Goal: Transaction & Acquisition: Purchase product/service

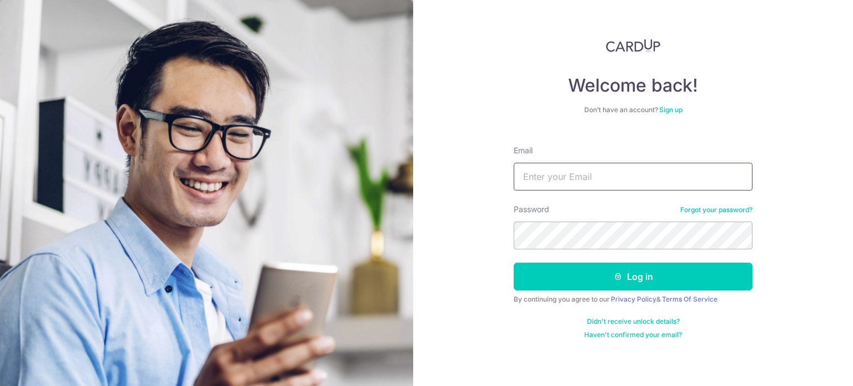
click at [559, 175] on input "Email" at bounding box center [633, 177] width 239 height 28
type input "cheanwing@gmail.com"
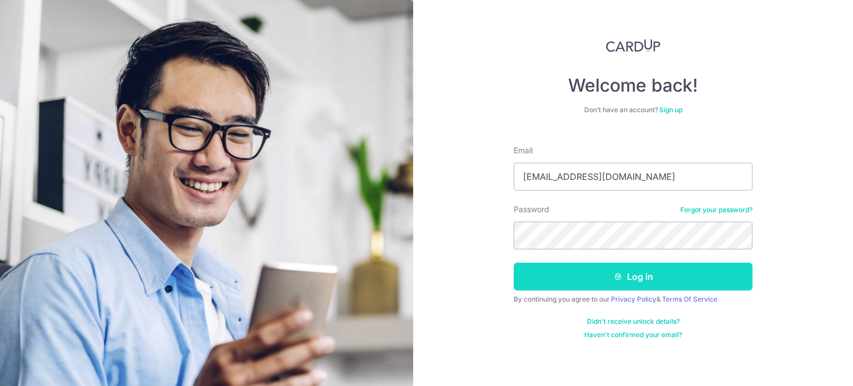
click at [642, 273] on button "Log in" at bounding box center [633, 277] width 239 height 28
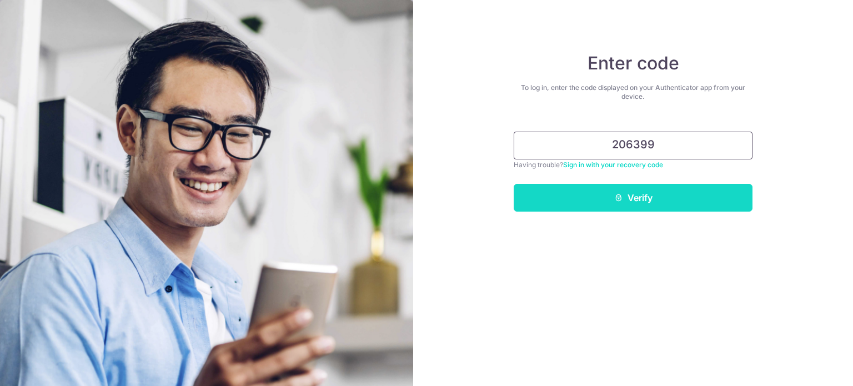
type input "206399"
click at [619, 210] on button "Verify" at bounding box center [633, 198] width 239 height 28
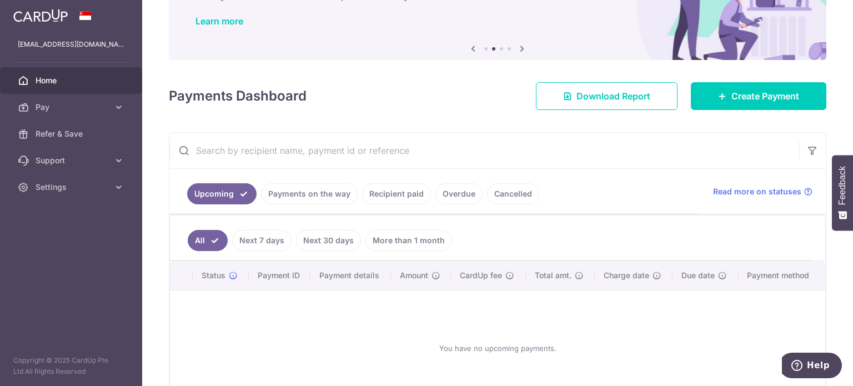
scroll to position [154, 0]
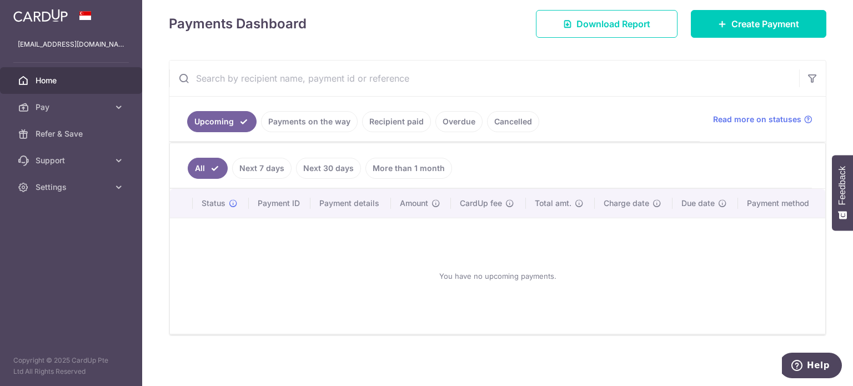
click at [391, 122] on link "Recipient paid" at bounding box center [396, 121] width 69 height 21
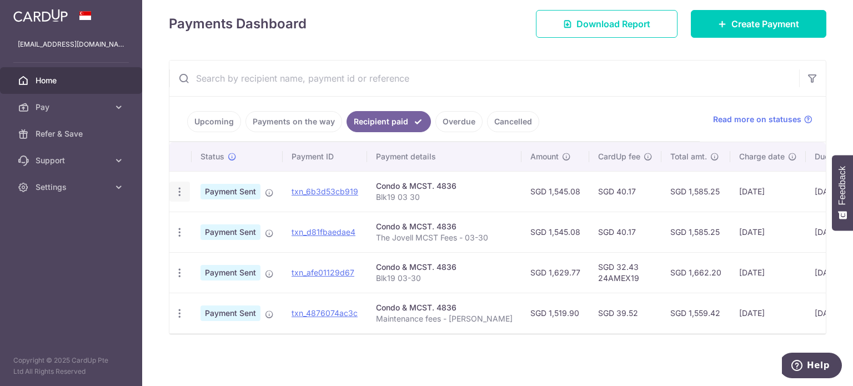
click at [180, 191] on icon "button" at bounding box center [180, 192] width 12 height 12
click at [255, 171] on td "Payment Sent" at bounding box center [237, 191] width 91 height 41
click at [732, 22] on span "Create Payment" at bounding box center [766, 23] width 68 height 13
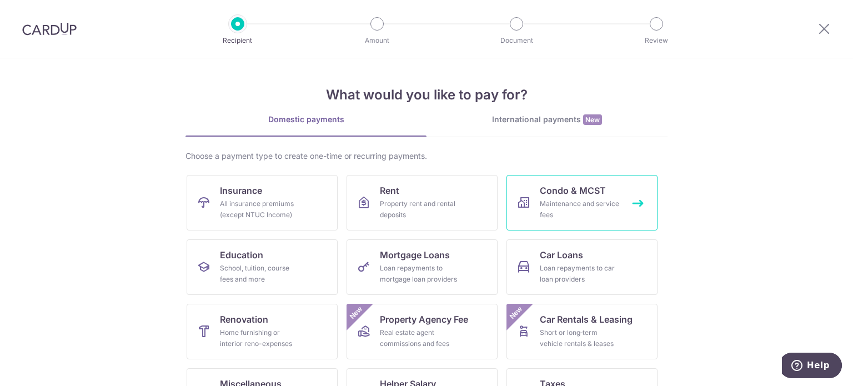
click at [577, 202] on div "Maintenance and service fees" at bounding box center [580, 209] width 80 height 22
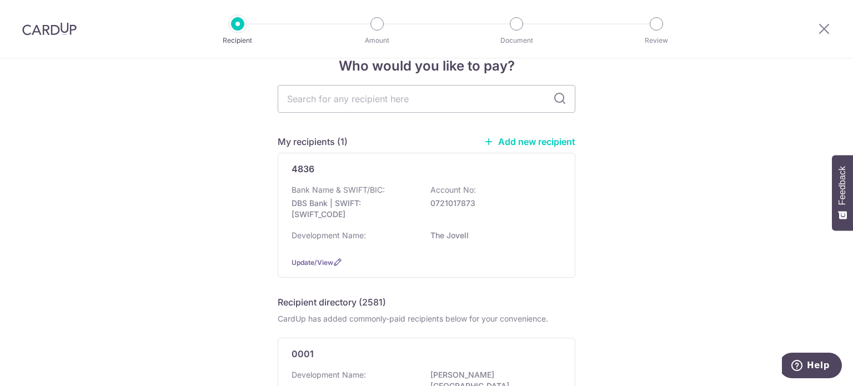
scroll to position [56, 0]
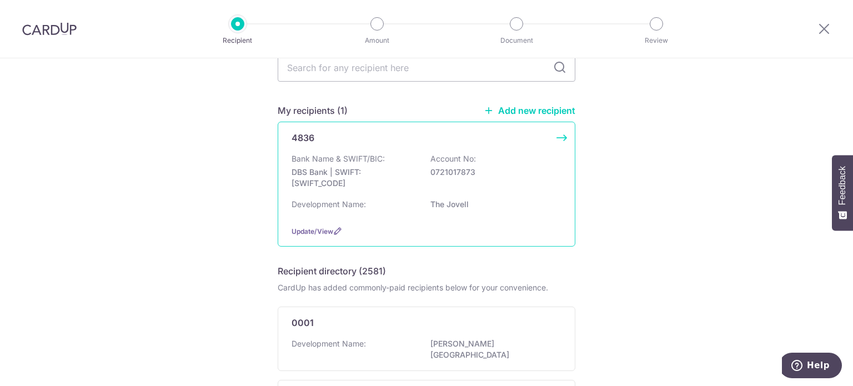
click at [508, 151] on div "4836 Bank Name & SWIFT/BIC: DBS Bank | SWIFT: DBSSSGSGXXX Account No: 072101787…" at bounding box center [427, 184] width 298 height 125
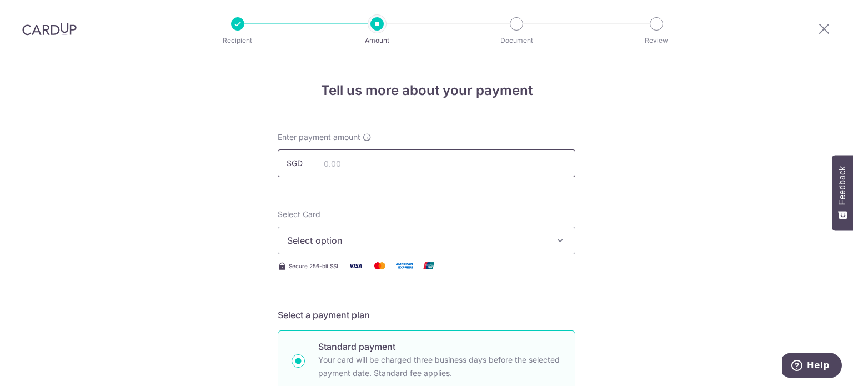
click at [396, 162] on input "text" at bounding box center [427, 163] width 298 height 28
paste input "1,545.08"
type input "1,545.08"
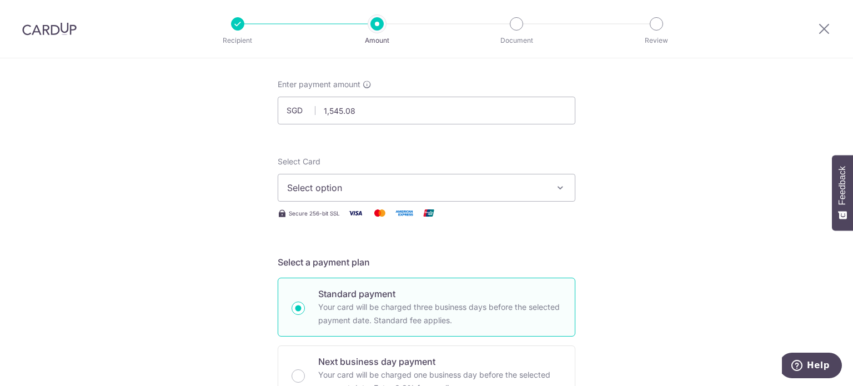
scroll to position [56, 0]
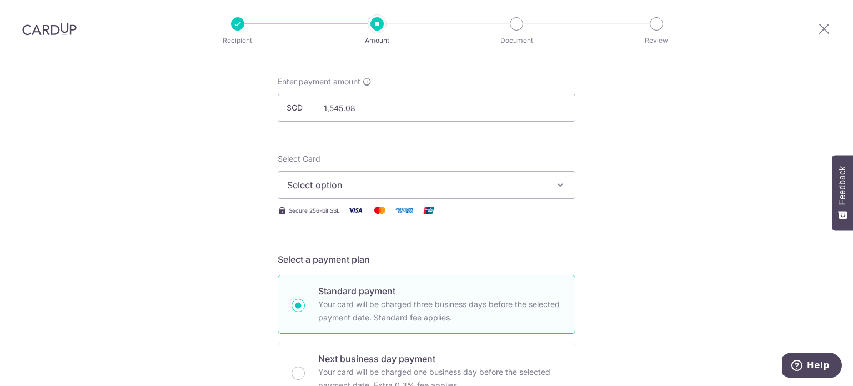
click at [543, 191] on span "Select option" at bounding box center [416, 184] width 259 height 13
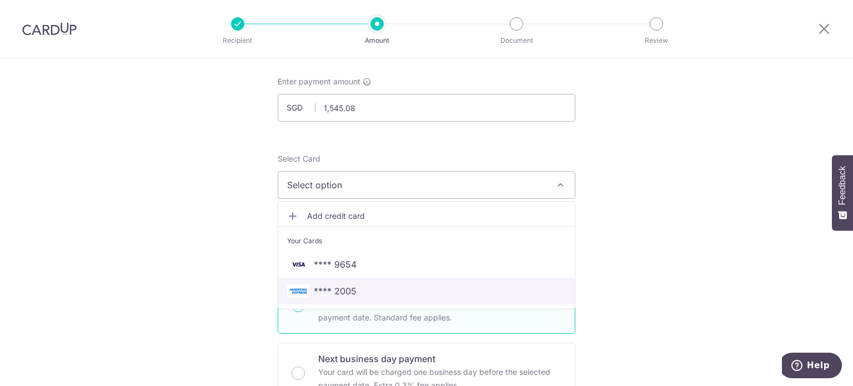
click at [347, 288] on span "**** 2005" at bounding box center [335, 290] width 43 height 13
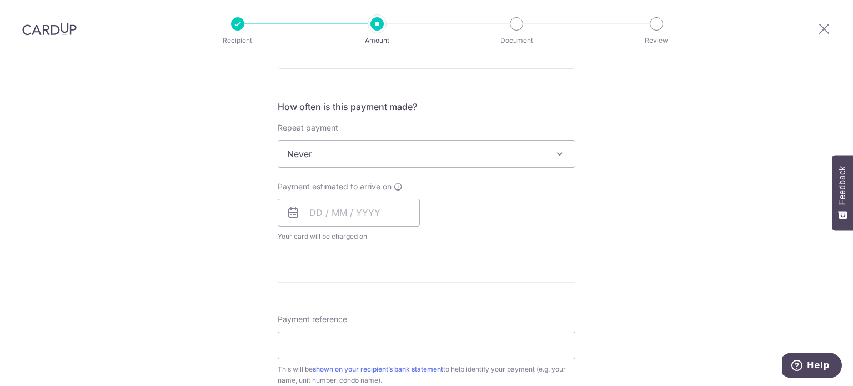
scroll to position [389, 0]
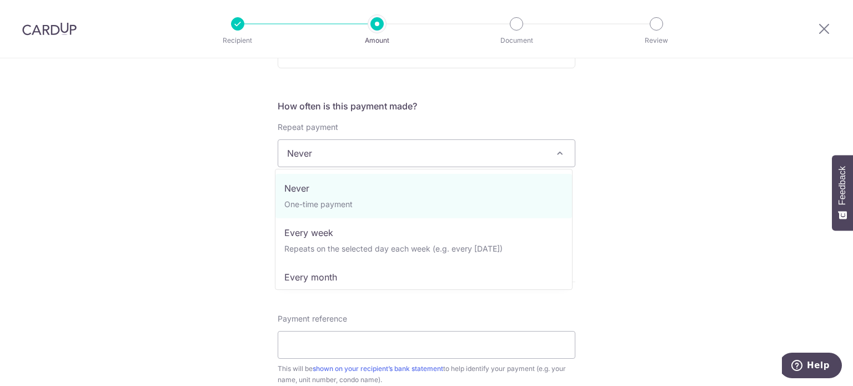
click at [519, 146] on span "Never" at bounding box center [426, 153] width 297 height 27
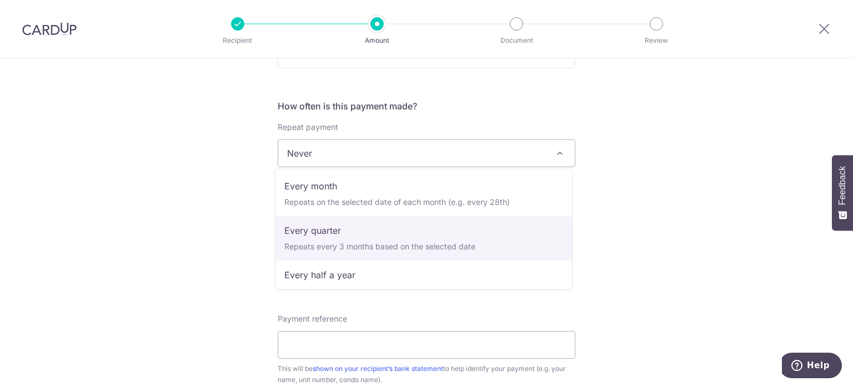
scroll to position [111, 0]
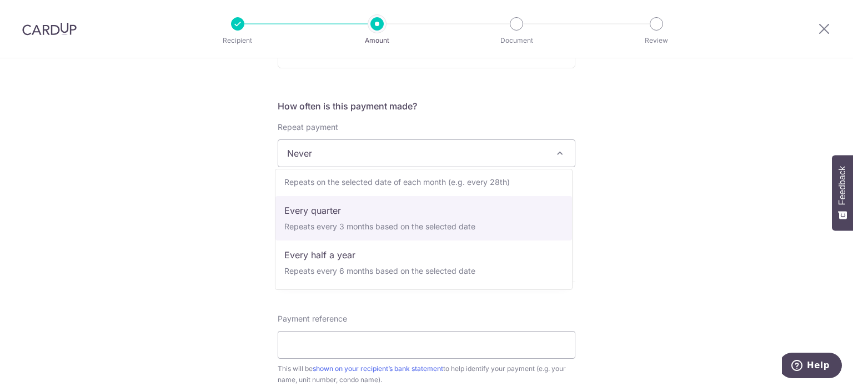
select select "4"
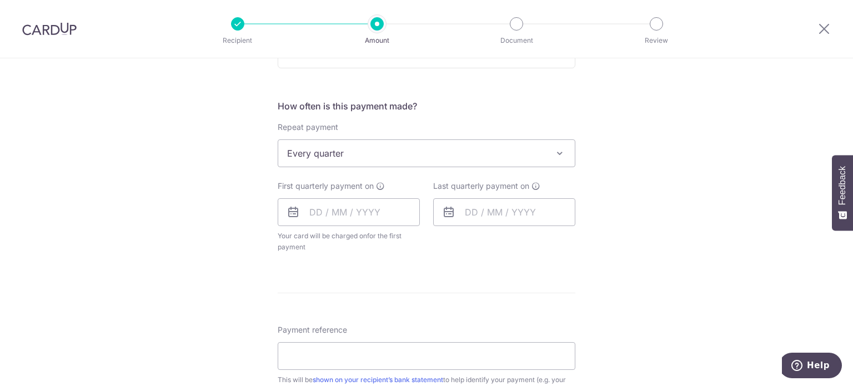
click at [643, 224] on div "Tell us more about your payment Enter payment amount SGD 1,545.08 1545.08 Selec…" at bounding box center [426, 177] width 853 height 1016
click at [316, 211] on input "text" at bounding box center [349, 212] width 142 height 28
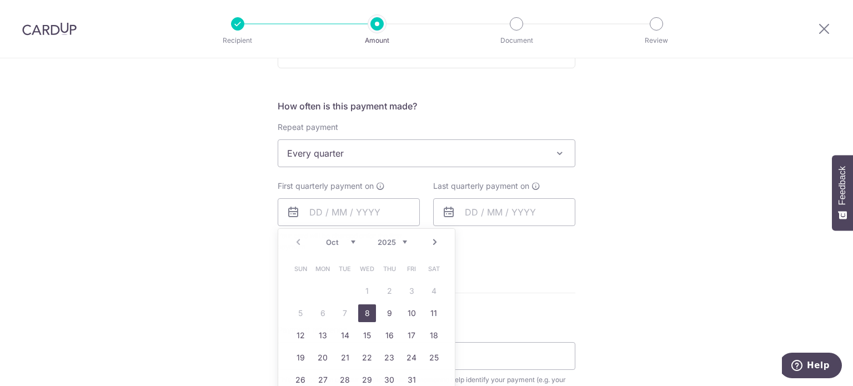
click at [575, 256] on div "Tell us more about your payment Enter payment amount SGD 1,545.08 1545.08 Selec…" at bounding box center [426, 177] width 853 height 1016
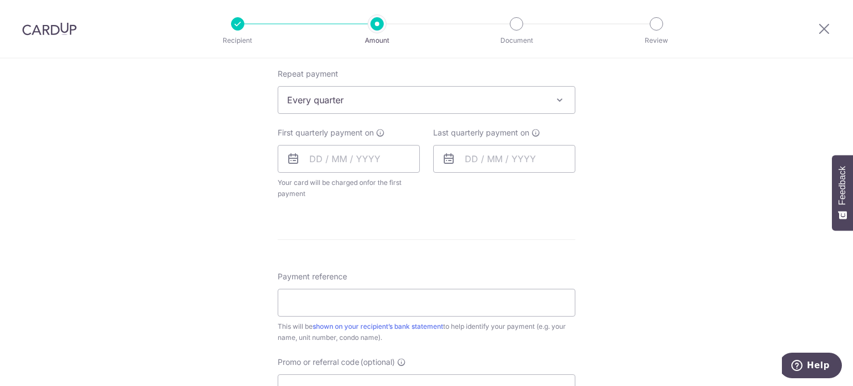
scroll to position [444, 0]
click at [309, 157] on input "text" at bounding box center [349, 157] width 142 height 28
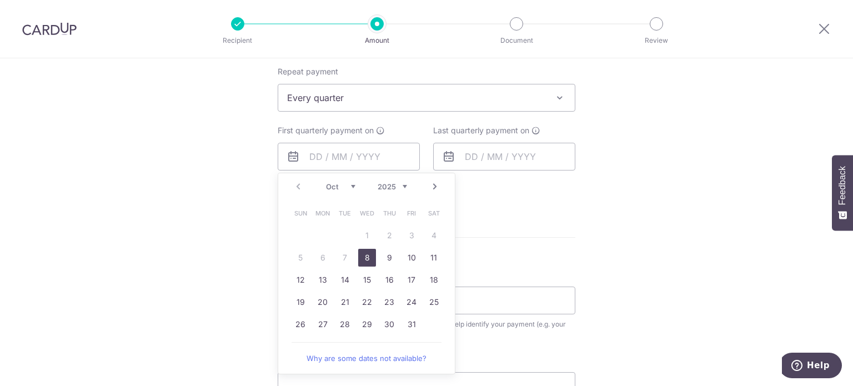
click at [430, 187] on link "Next" at bounding box center [434, 186] width 13 height 13
click at [385, 233] on link "1" at bounding box center [390, 236] width 18 height 18
type input "01/01/2026"
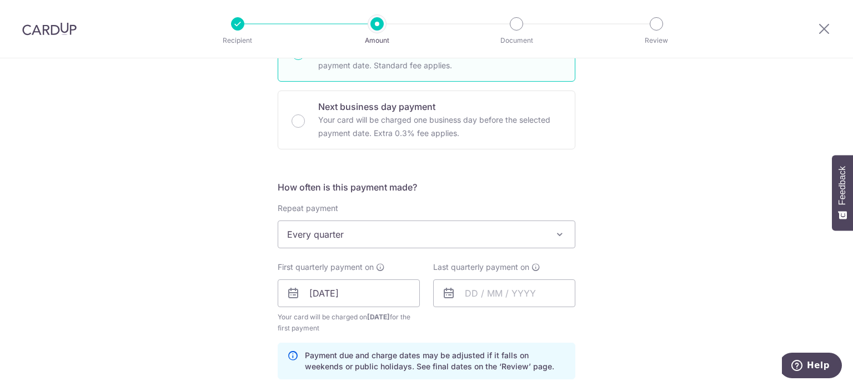
scroll to position [333, 0]
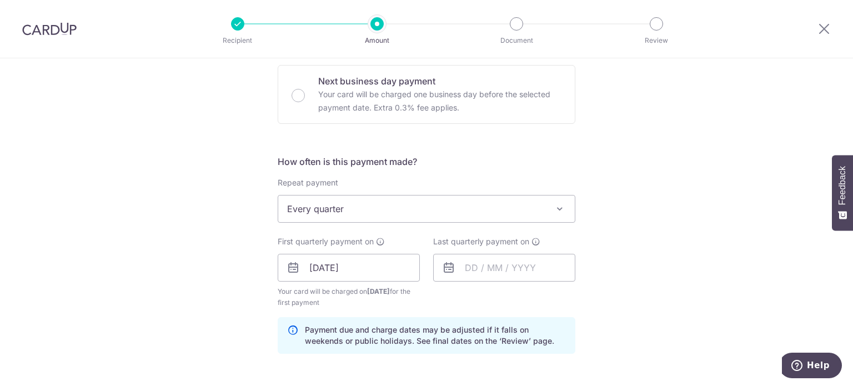
click at [524, 214] on span "Every quarter" at bounding box center [426, 209] width 297 height 27
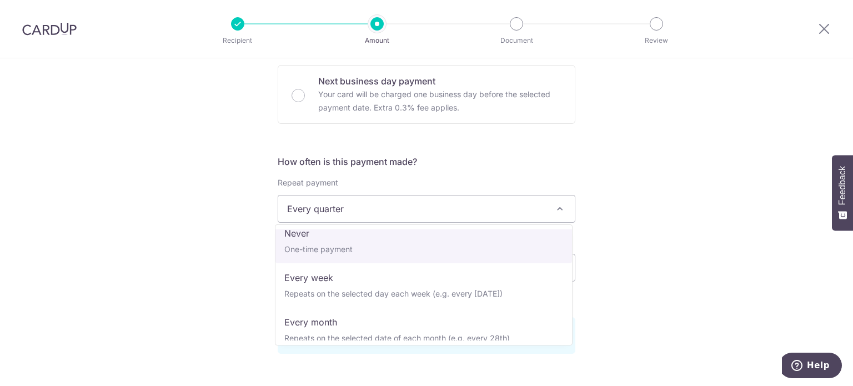
scroll to position [0, 0]
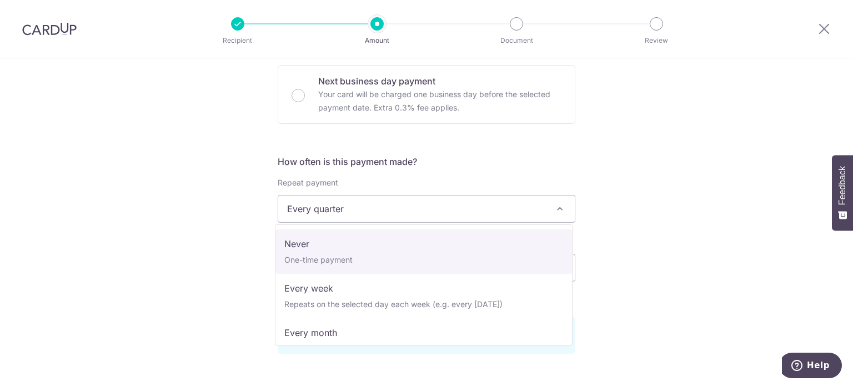
select select "1"
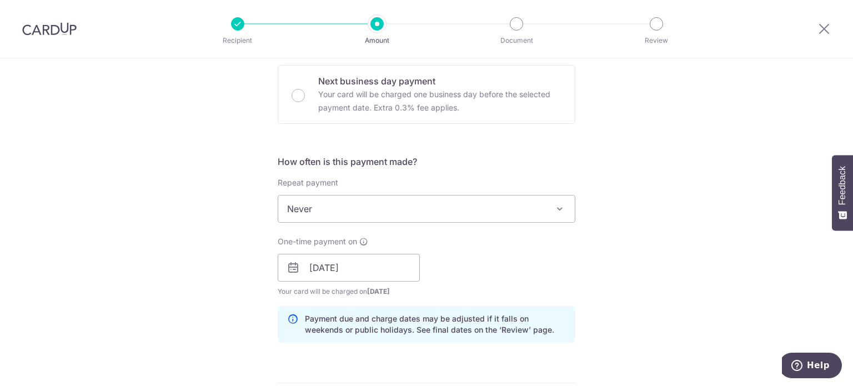
click at [664, 256] on div "Tell us more about your payment Enter payment amount SGD 1,545.08 1545.08 Selec…" at bounding box center [426, 250] width 853 height 1051
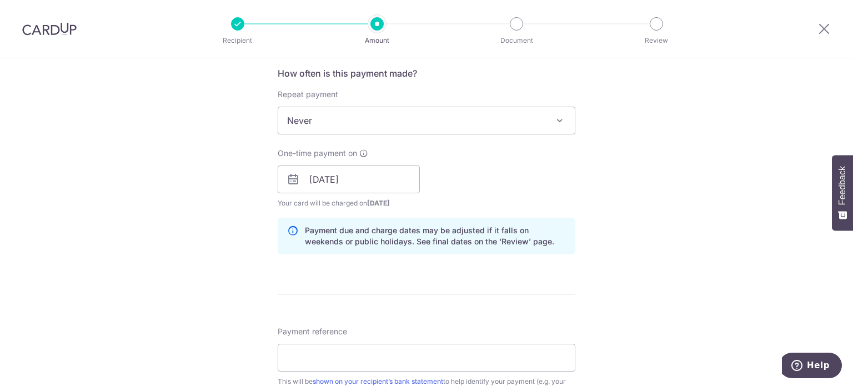
scroll to position [500, 0]
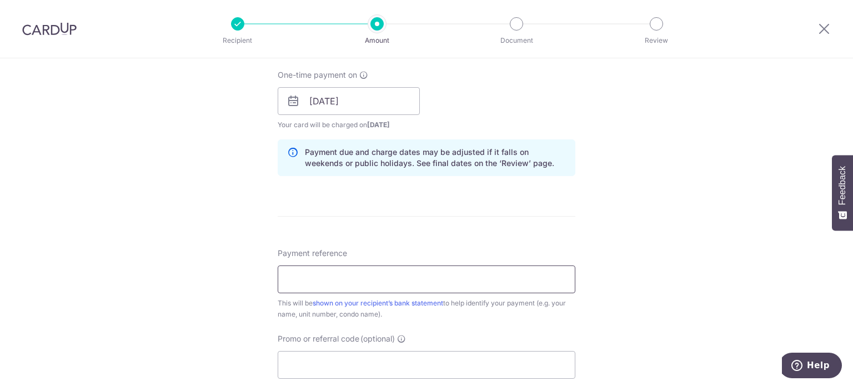
click at [509, 280] on input "Payment reference" at bounding box center [427, 280] width 298 height 28
type input "Blk19 #03-30"
click at [624, 286] on div "Tell us more about your payment Enter payment amount SGD 1,545.08 1545.08 Selec…" at bounding box center [426, 83] width 853 height 1051
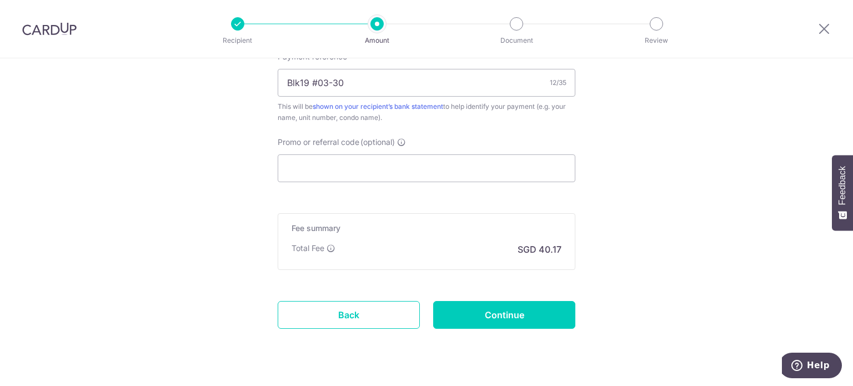
scroll to position [721, 0]
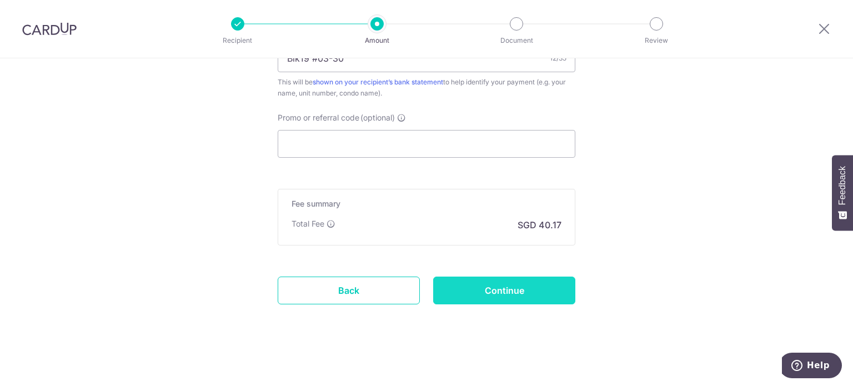
click at [525, 284] on input "Continue" at bounding box center [504, 291] width 142 height 28
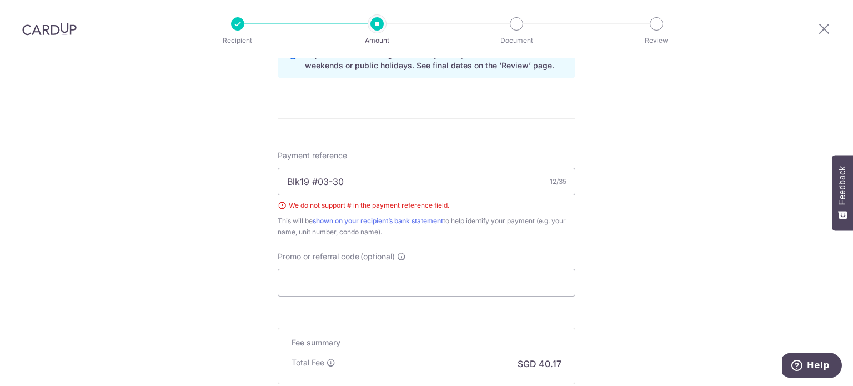
scroll to position [570, 0]
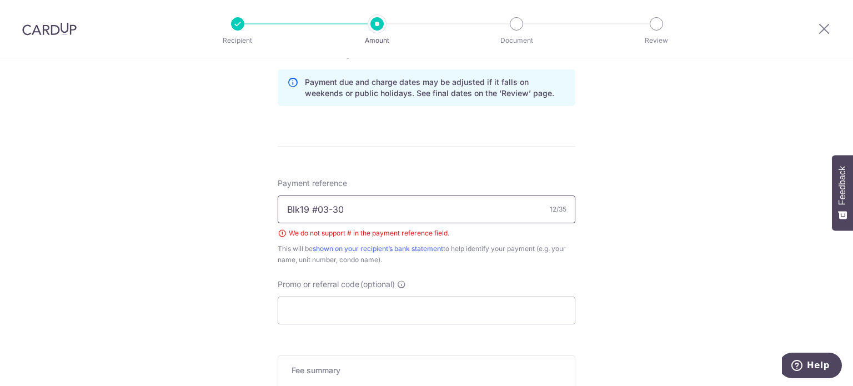
drag, startPoint x: 312, startPoint y: 207, endPoint x: 353, endPoint y: 214, distance: 41.6
click at [313, 207] on input "Blk19 #03-30" at bounding box center [427, 210] width 298 height 28
type input "Blk19 03-30"
drag, startPoint x: 690, startPoint y: 198, endPoint x: 682, endPoint y: 204, distance: 10.2
click at [691, 199] on div "Tell us more about your payment Enter payment amount SGD 1,545.08 1545.08 Selec…" at bounding box center [426, 21] width 853 height 1066
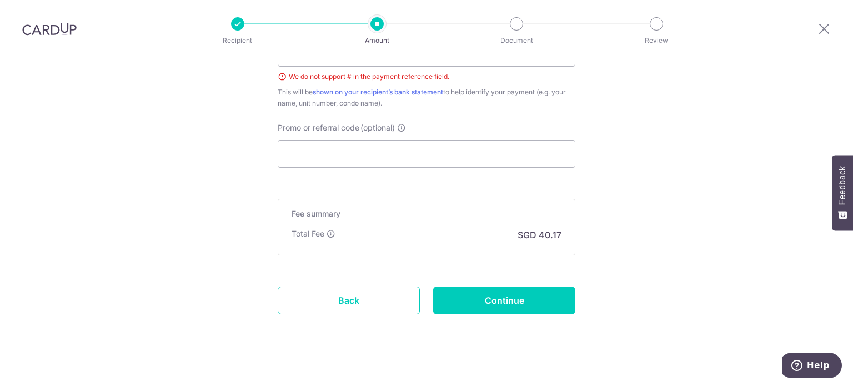
scroll to position [737, 0]
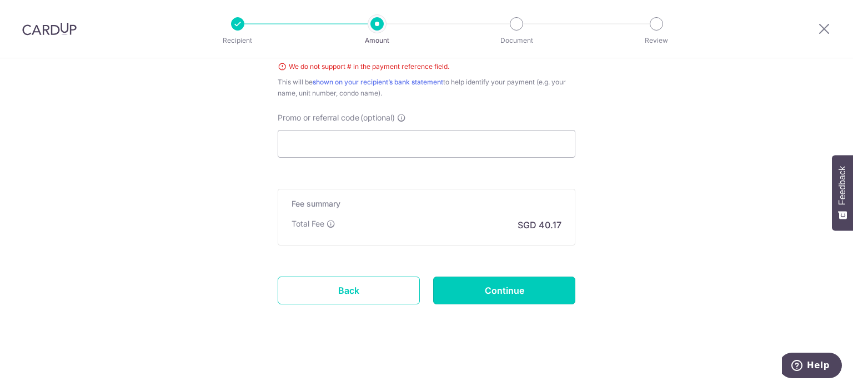
drag, startPoint x: 515, startPoint y: 292, endPoint x: 551, endPoint y: 286, distance: 36.1
click at [517, 292] on input "Continue" at bounding box center [504, 291] width 142 height 28
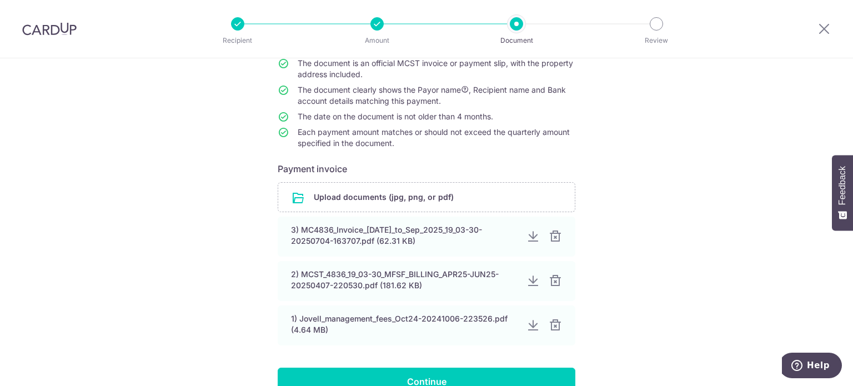
scroll to position [111, 0]
click at [434, 193] on input "file" at bounding box center [426, 196] width 297 height 29
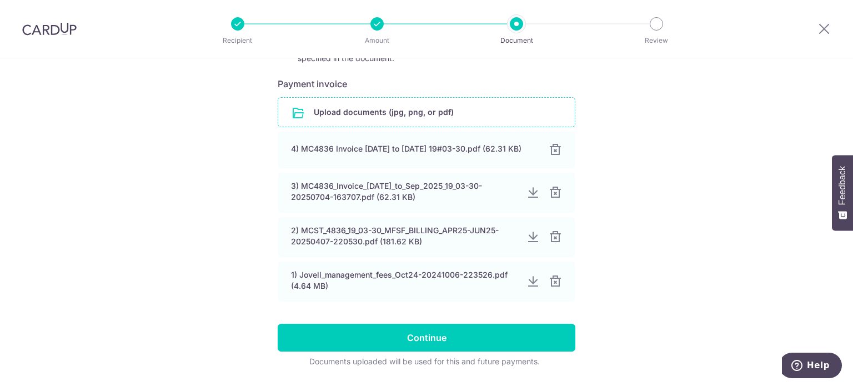
scroll to position [233, 0]
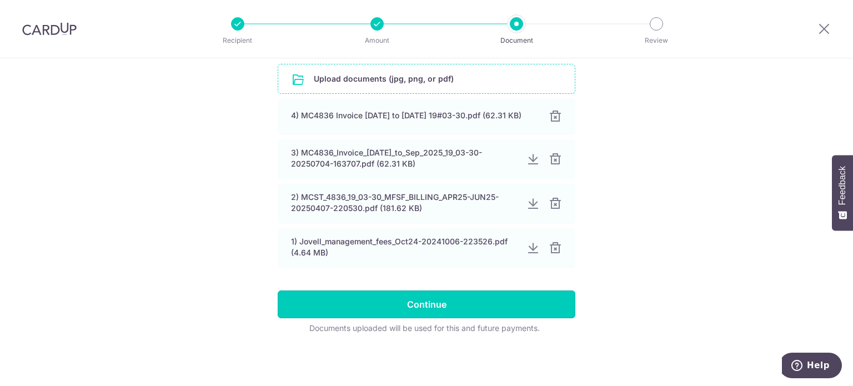
click at [503, 299] on input "Continue" at bounding box center [427, 305] width 298 height 28
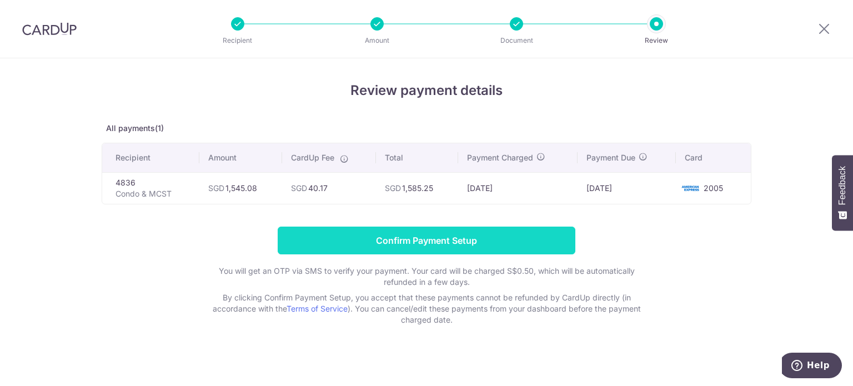
click at [460, 238] on input "Confirm Payment Setup" at bounding box center [427, 241] width 298 height 28
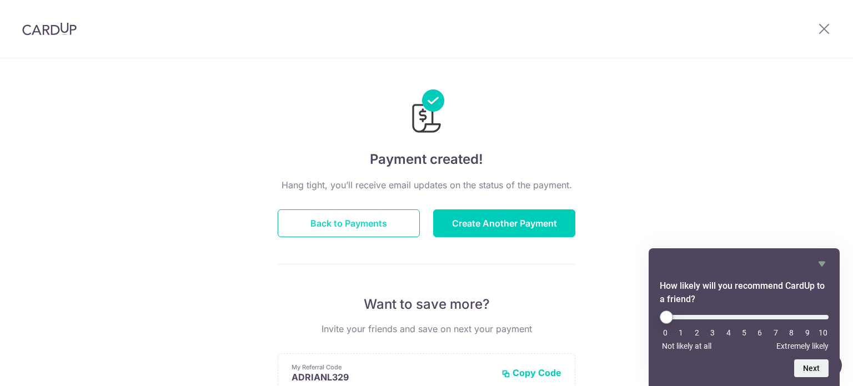
click at [329, 221] on button "Back to Payments" at bounding box center [349, 223] width 142 height 28
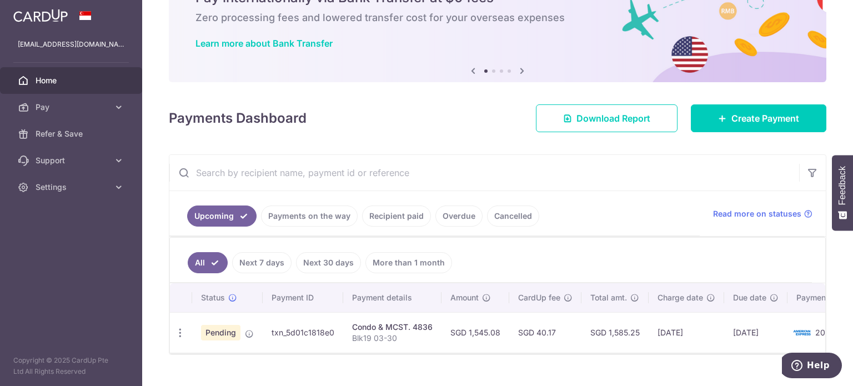
scroll to position [84, 0]
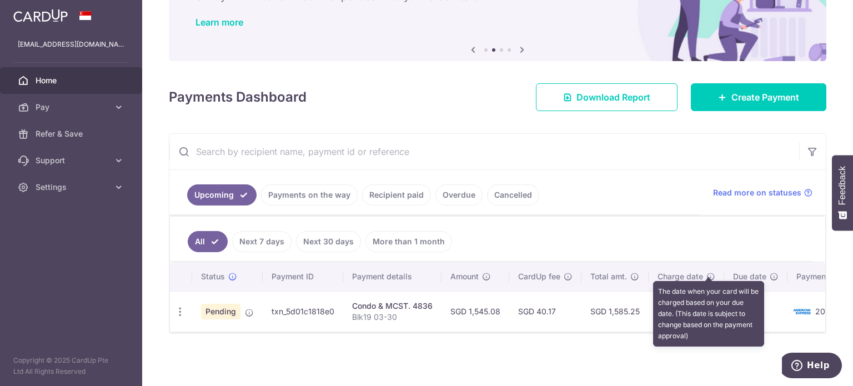
click at [707, 272] on icon at bounding box center [711, 276] width 9 height 9
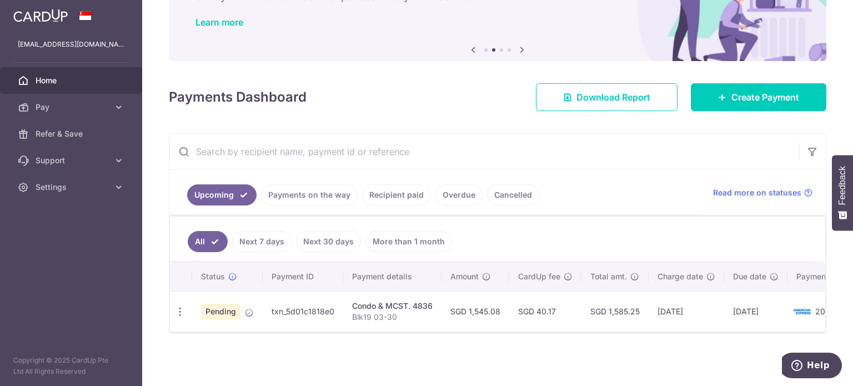
scroll to position [0, 47]
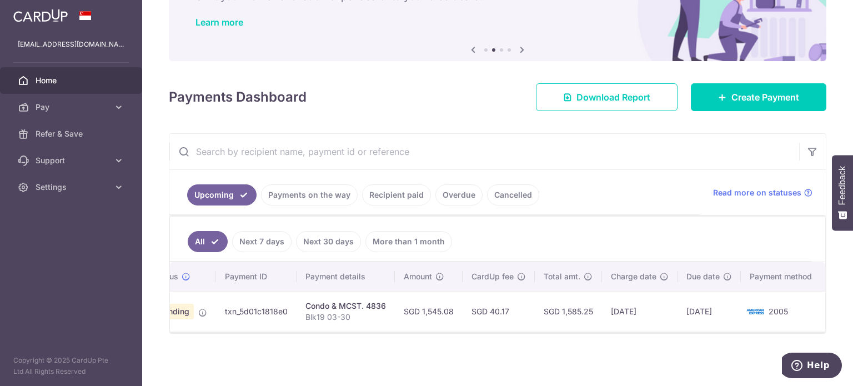
click at [780, 312] on td "2005" at bounding box center [783, 311] width 84 height 41
click at [203, 321] on tr "Update payment Cancel payment Pending txn_5d01c1818e0 Condo & MCST. 4836 Blk19 …" at bounding box center [474, 311] width 702 height 41
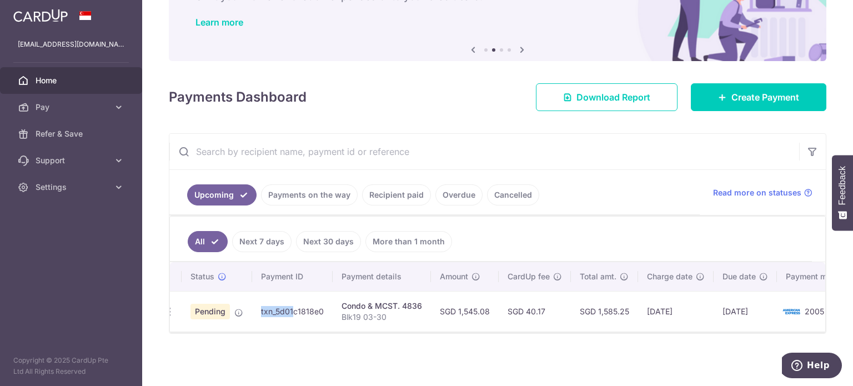
scroll to position [0, 0]
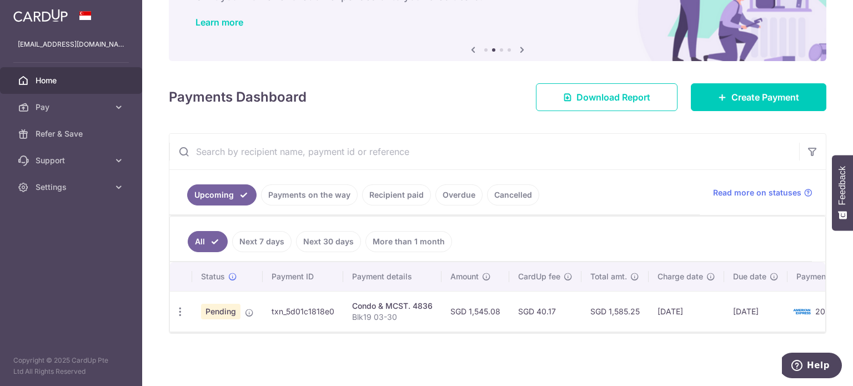
click at [222, 308] on span "Pending" at bounding box center [220, 312] width 39 height 16
click at [182, 306] on icon "button" at bounding box center [180, 312] width 12 height 12
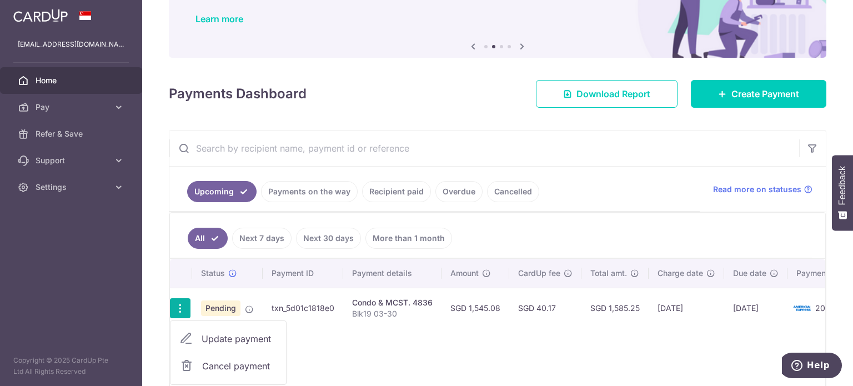
click at [222, 335] on span "Update payment" at bounding box center [240, 338] width 76 height 13
radio input "true"
type input "1,545.08"
type input "01/01/2026"
type input "Blk19 03-30"
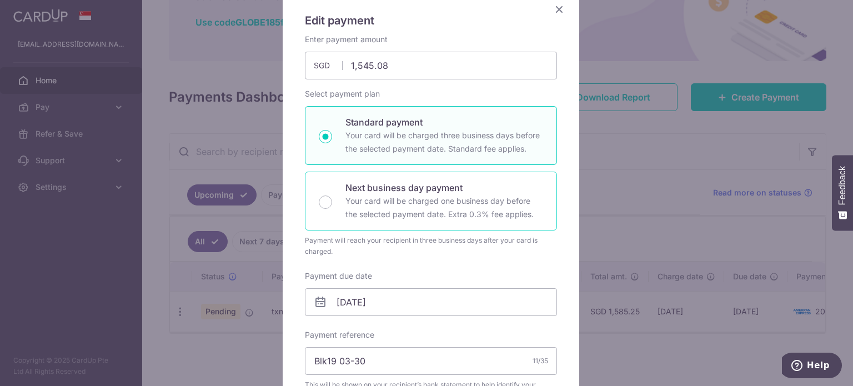
scroll to position [167, 0]
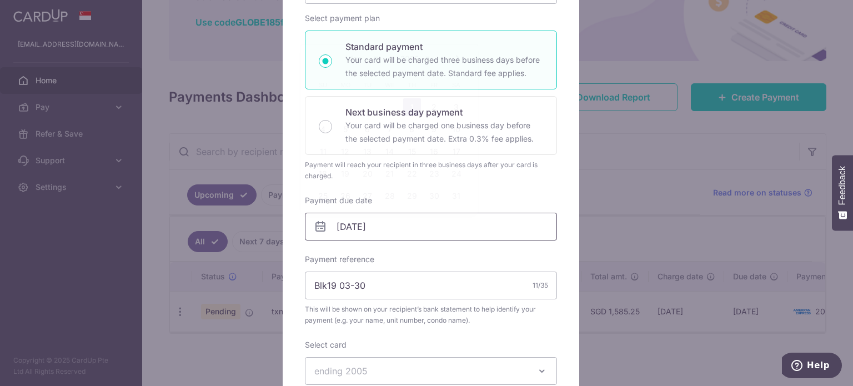
click at [384, 229] on input "01/01/2026" at bounding box center [431, 227] width 252 height 28
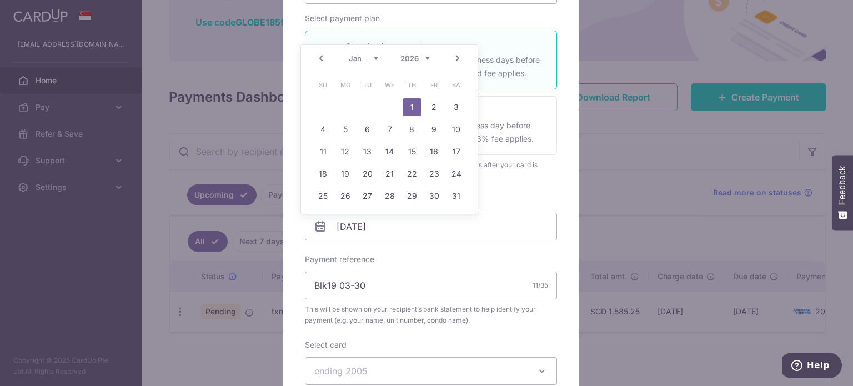
click at [323, 59] on link "Prev" at bounding box center [320, 58] width 13 height 13
click at [321, 58] on link "Prev" at bounding box center [320, 58] width 13 height 13
click at [320, 57] on link "Prev" at bounding box center [320, 58] width 13 height 13
click at [344, 173] on link "20" at bounding box center [346, 174] width 18 height 18
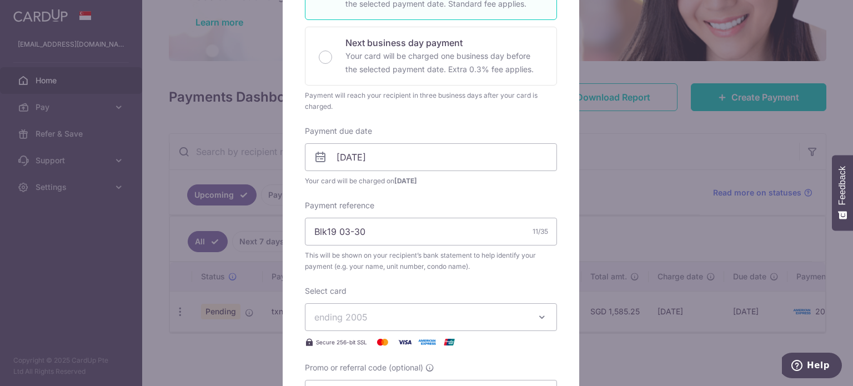
scroll to position [278, 0]
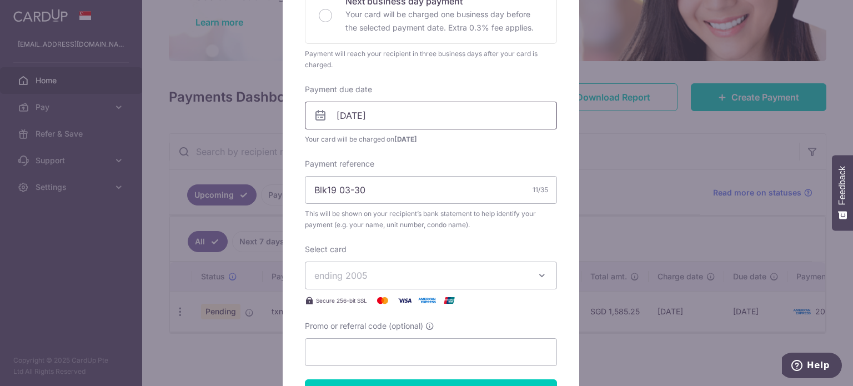
click at [409, 113] on input "20/10/2025" at bounding box center [431, 116] width 252 height 28
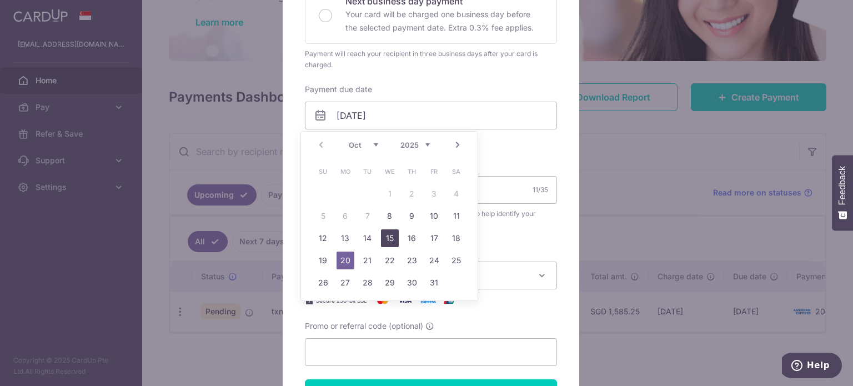
click at [393, 240] on link "15" at bounding box center [390, 238] width 18 height 18
type input "15/10/2025"
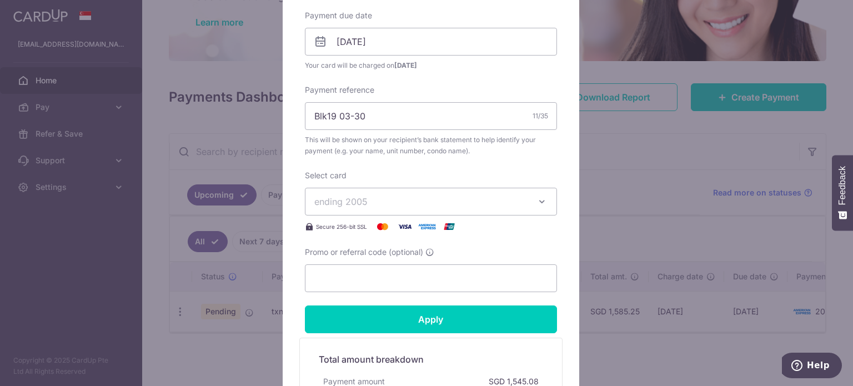
scroll to position [389, 0]
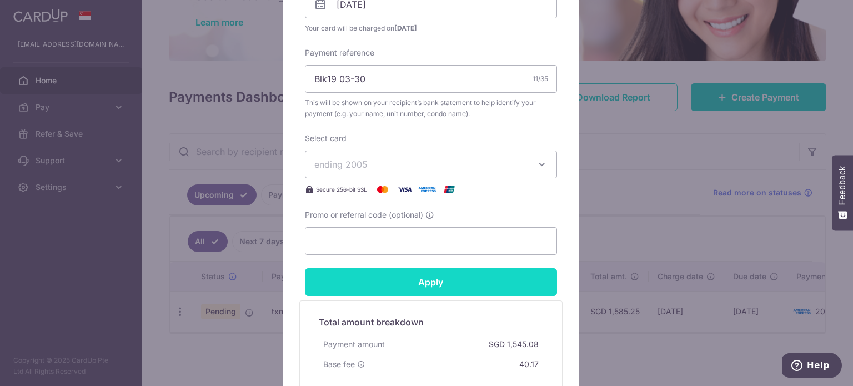
click at [439, 286] on input "Apply" at bounding box center [431, 282] width 252 height 28
type input "Successfully Applied"
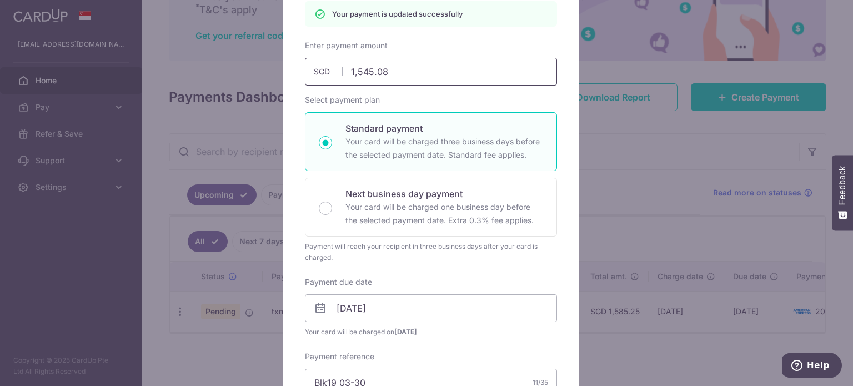
scroll to position [0, 0]
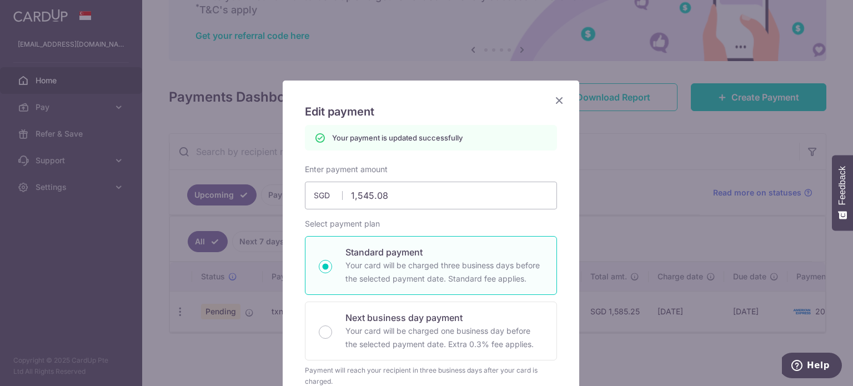
click at [558, 103] on icon "Close" at bounding box center [559, 100] width 13 height 14
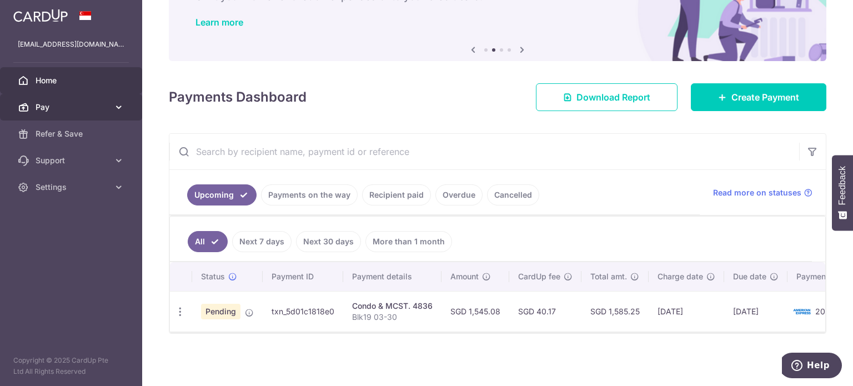
click at [62, 104] on span "Pay" at bounding box center [72, 107] width 73 height 11
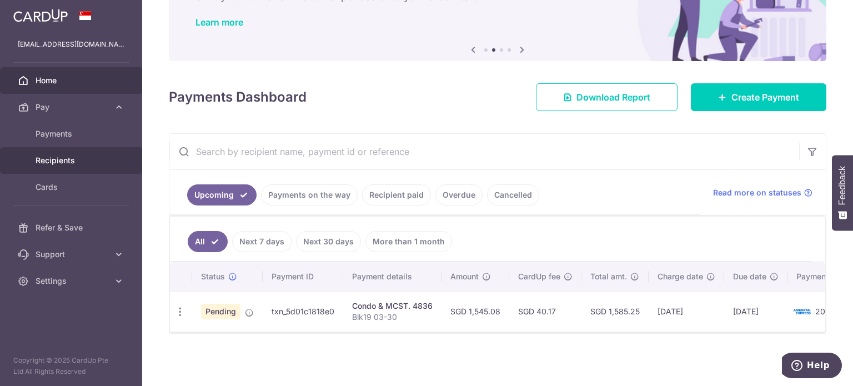
click at [62, 166] on span "Recipients" at bounding box center [72, 160] width 73 height 11
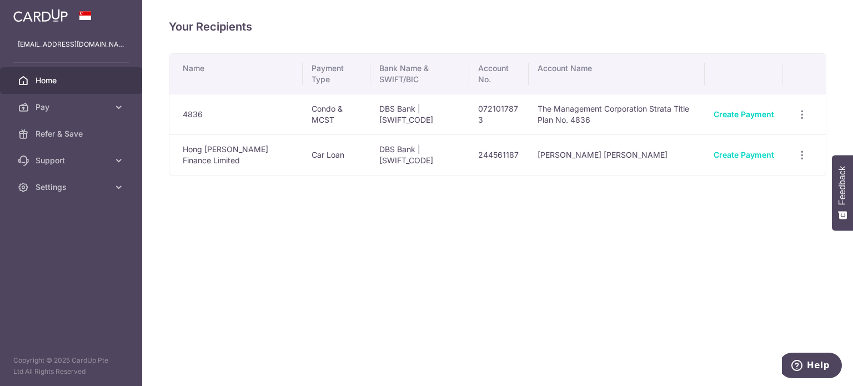
drag, startPoint x: 49, startPoint y: 79, endPoint x: 54, endPoint y: 81, distance: 5.7
click at [49, 79] on span "Home" at bounding box center [72, 80] width 73 height 11
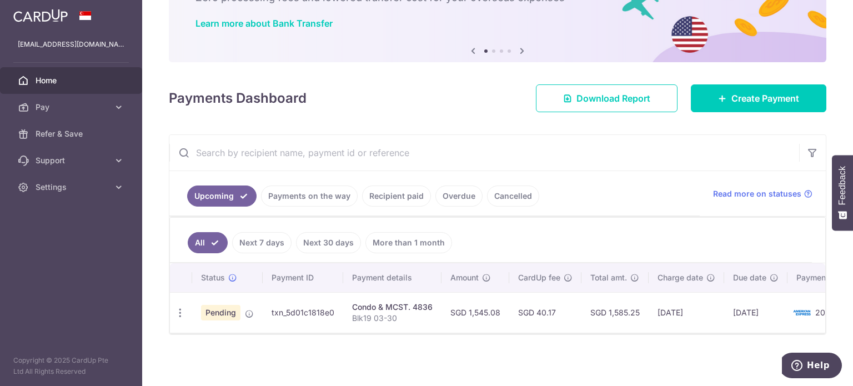
scroll to position [84, 0]
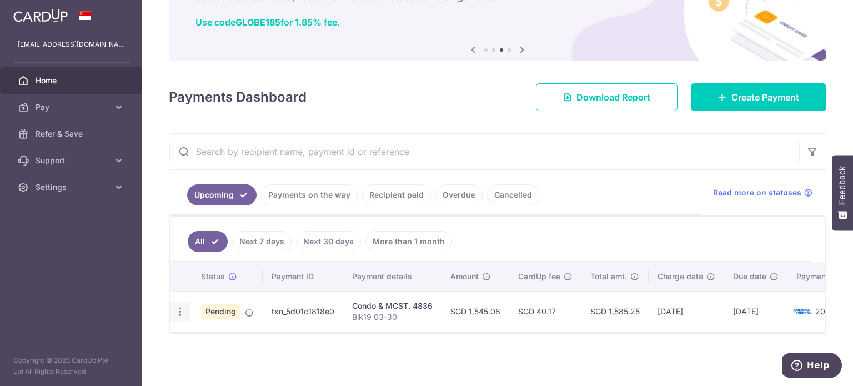
click at [180, 306] on icon "button" at bounding box center [180, 312] width 12 height 12
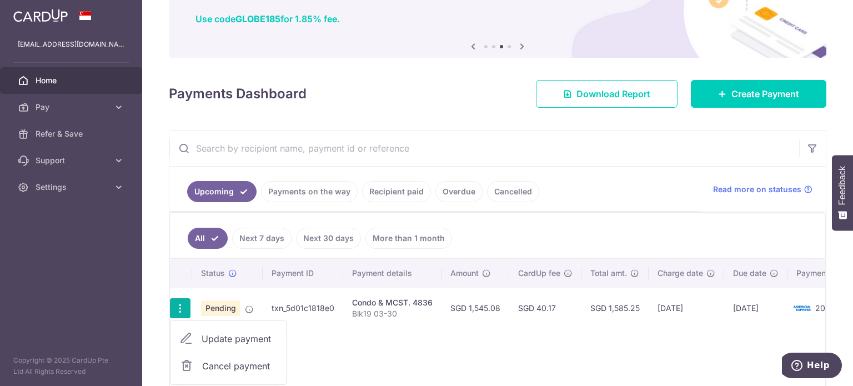
click at [208, 334] on span "Update payment" at bounding box center [240, 338] width 76 height 13
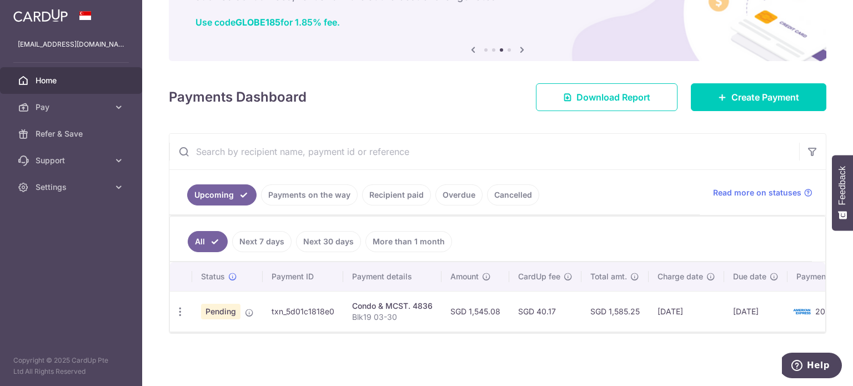
radio input "true"
type input "1,545.08"
type input "15/10/2025"
type input "Blk19 03-30"
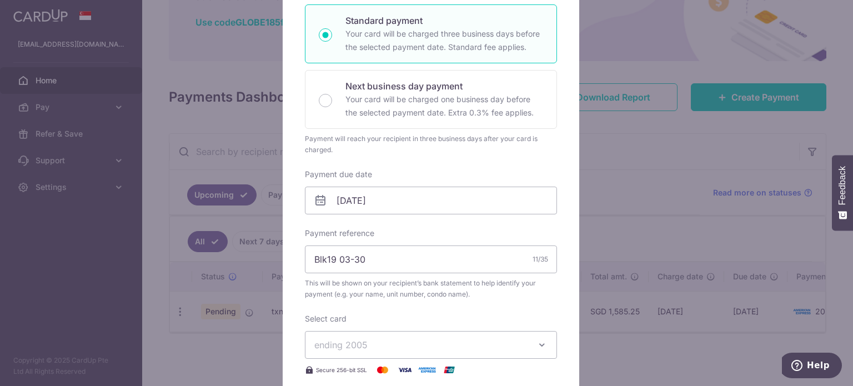
scroll to position [222, 0]
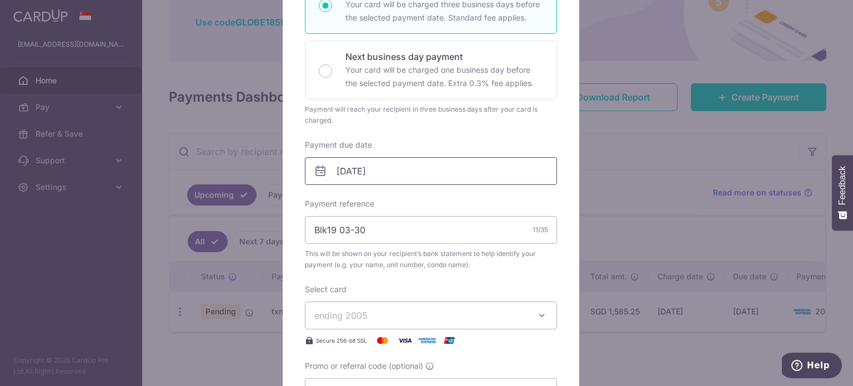
click at [489, 174] on input "15/10/2025" at bounding box center [431, 171] width 252 height 28
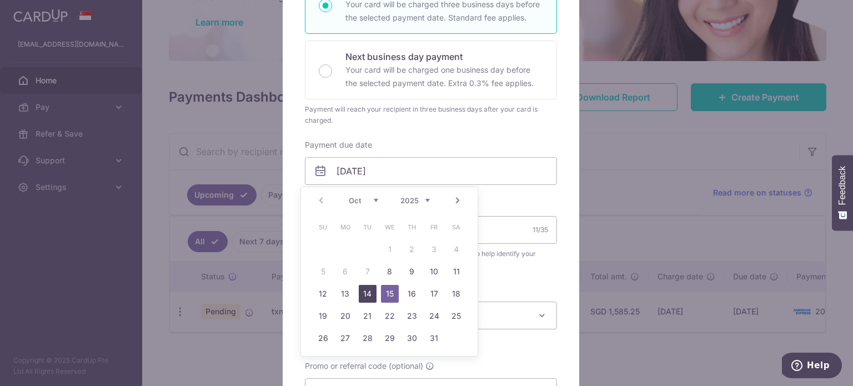
click at [361, 293] on link "14" at bounding box center [368, 294] width 18 height 18
type input "[DATE]"
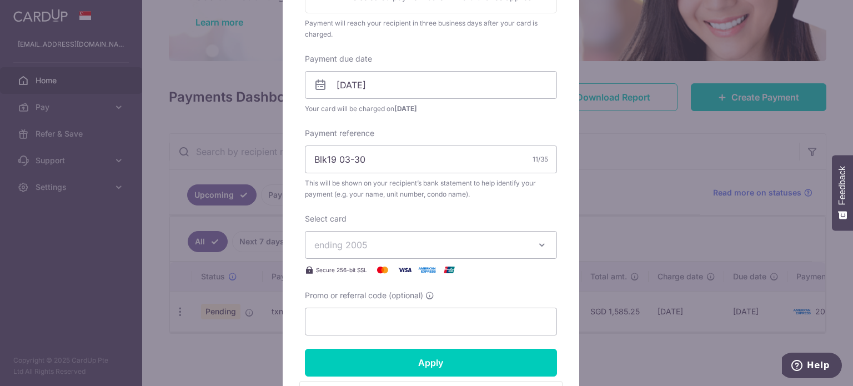
scroll to position [333, 0]
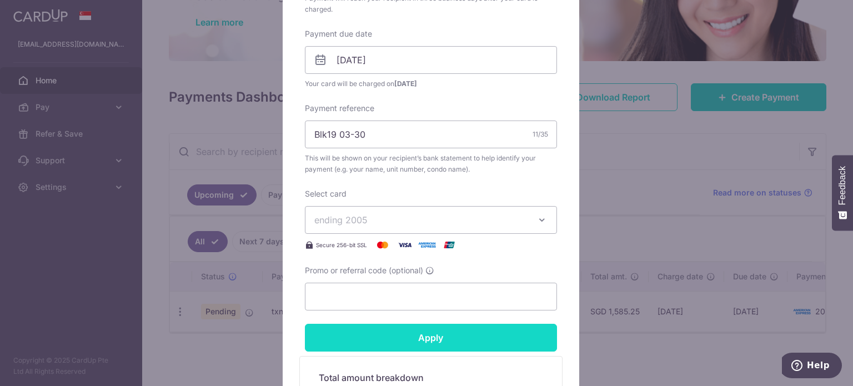
click at [402, 339] on input "Apply" at bounding box center [431, 338] width 252 height 28
type input "Successfully Applied"
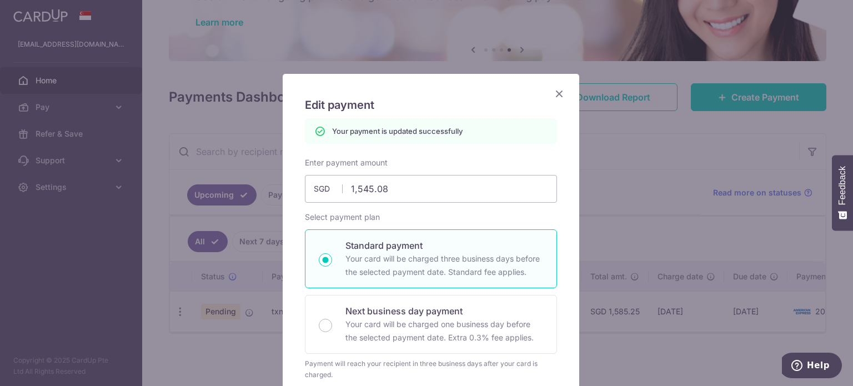
scroll to position [0, 0]
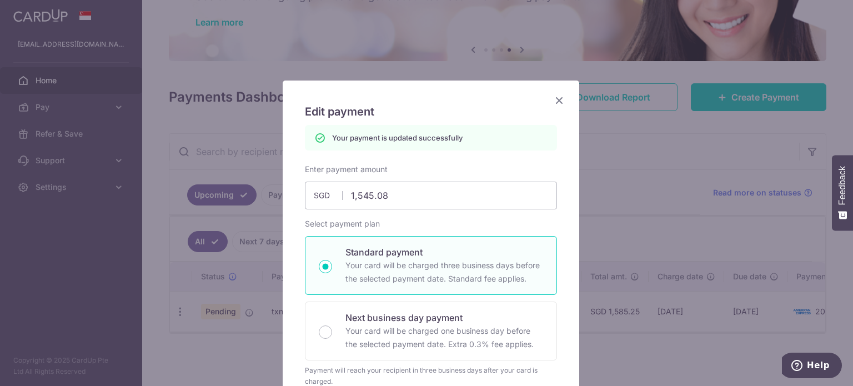
click at [553, 97] on icon "Close" at bounding box center [559, 100] width 13 height 14
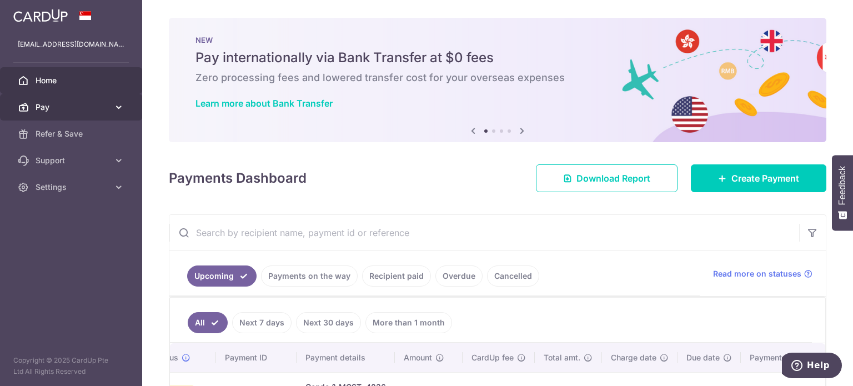
click at [48, 108] on span "Pay" at bounding box center [72, 107] width 73 height 11
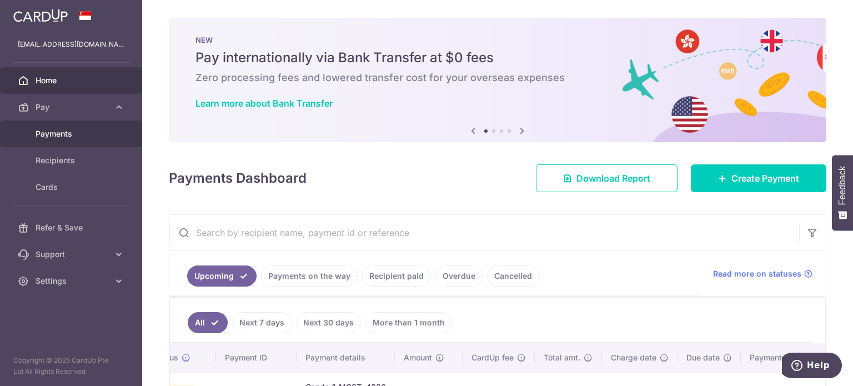
click at [51, 130] on span "Payments" at bounding box center [72, 133] width 73 height 11
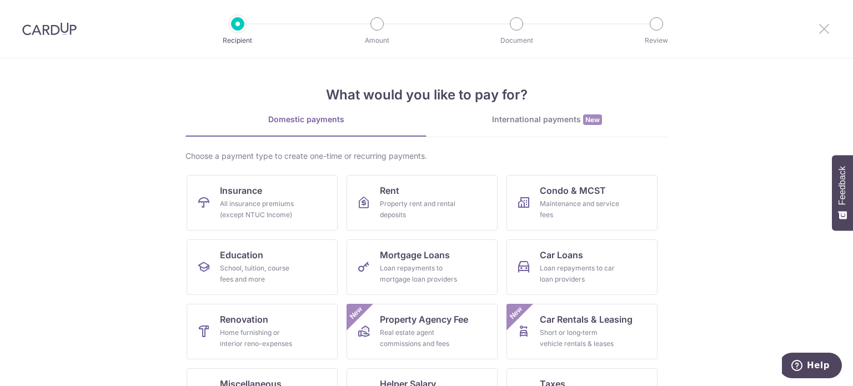
click at [823, 22] on icon at bounding box center [824, 29] width 13 height 14
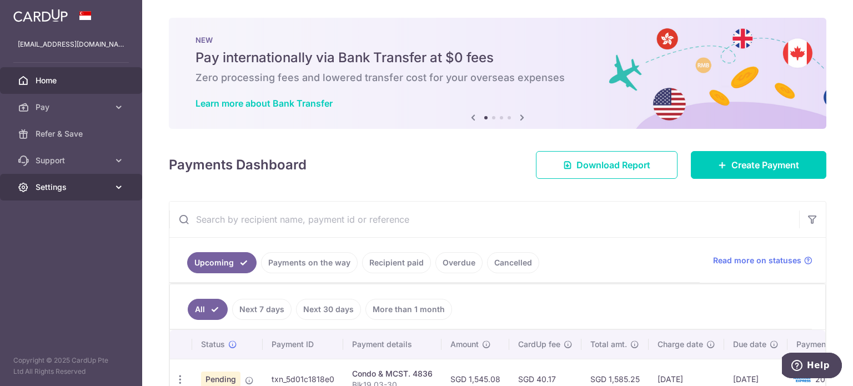
click at [72, 187] on span "Settings" at bounding box center [72, 187] width 73 height 11
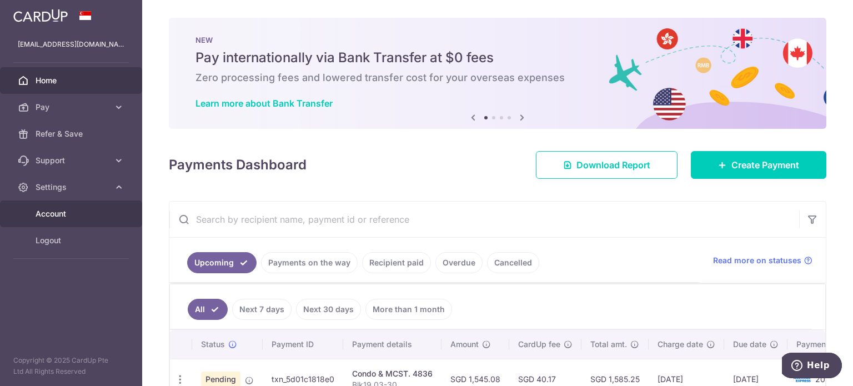
click at [62, 208] on span "Account" at bounding box center [72, 213] width 73 height 11
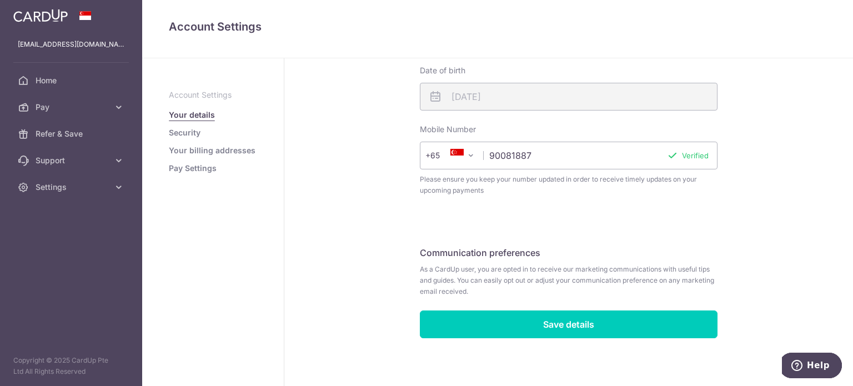
scroll to position [326, 0]
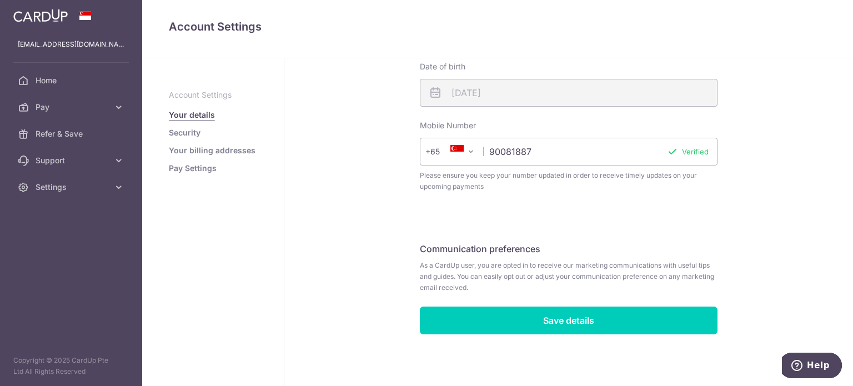
click at [198, 147] on link "Your billing addresses" at bounding box center [212, 150] width 87 height 11
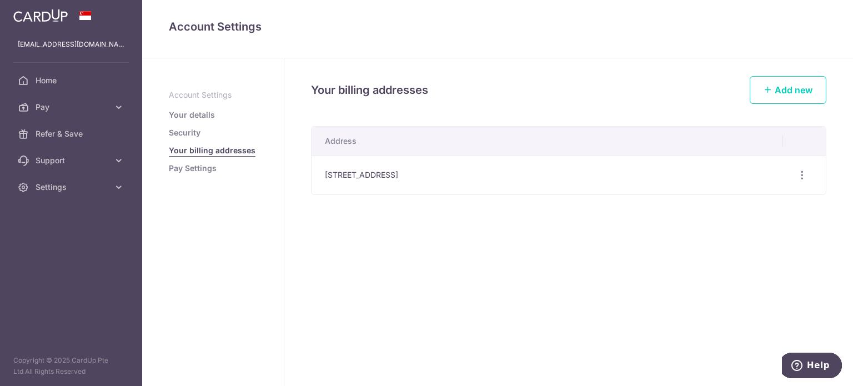
click at [213, 168] on link "Pay Settings" at bounding box center [193, 168] width 48 height 11
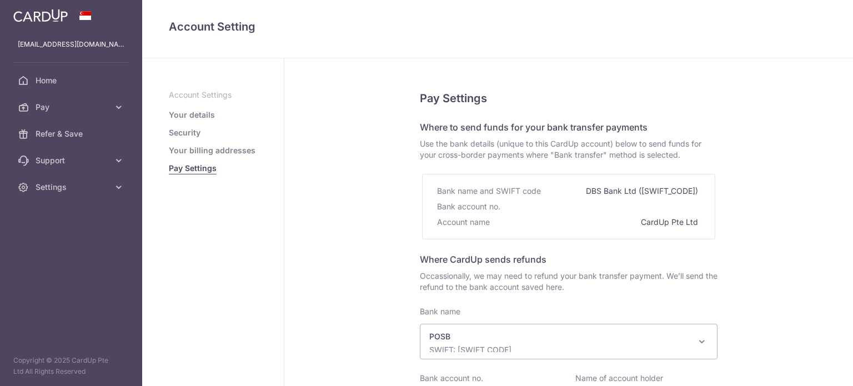
select select "19"
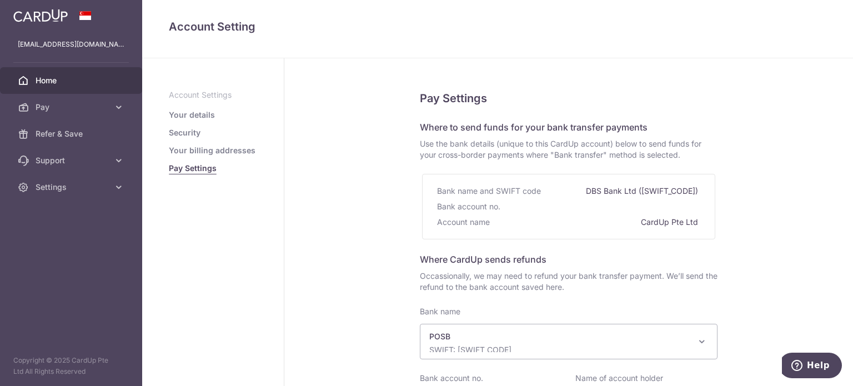
click at [48, 76] on span "Home" at bounding box center [72, 80] width 73 height 11
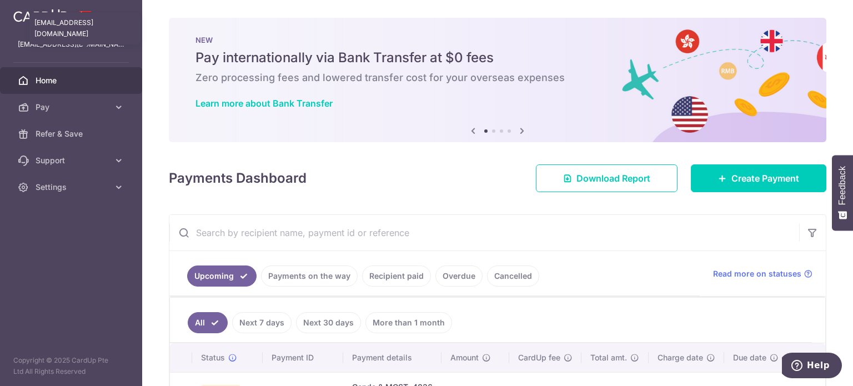
click at [54, 47] on p "[EMAIL_ADDRESS][DOMAIN_NAME]" at bounding box center [71, 44] width 107 height 11
click at [41, 14] on img at bounding box center [40, 15] width 54 height 13
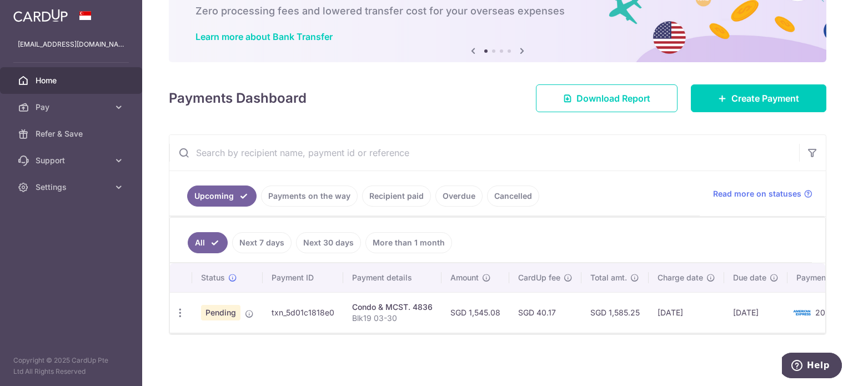
scroll to position [71, 0]
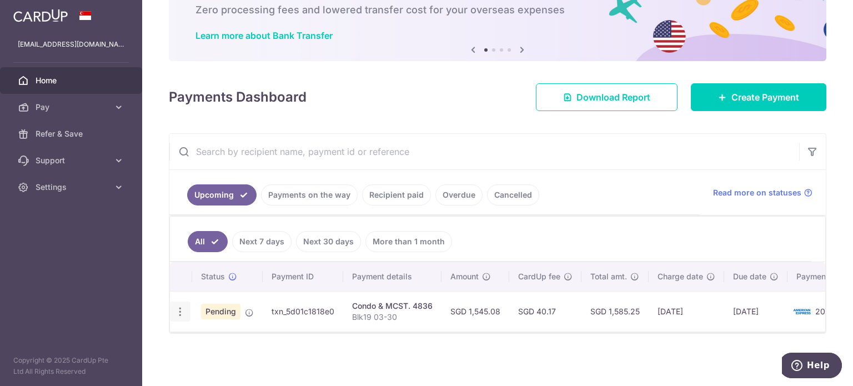
click at [183, 306] on icon "button" at bounding box center [180, 312] width 12 height 12
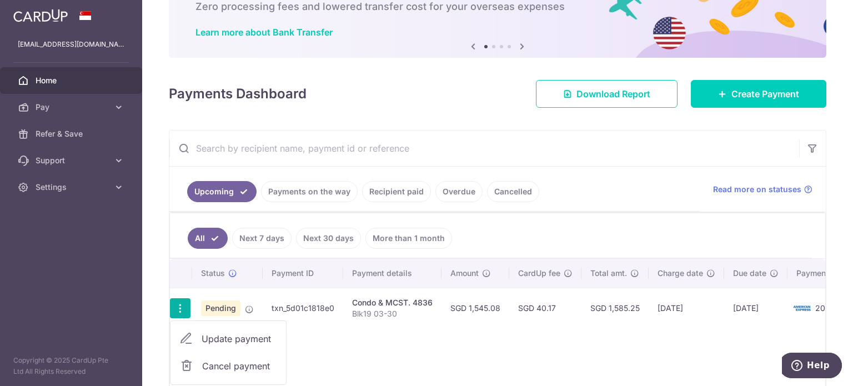
click at [193, 333] on link "Update payment" at bounding box center [229, 339] width 116 height 27
radio input "true"
type input "1,545.08"
type input "[DATE]"
type input "Blk19 03-30"
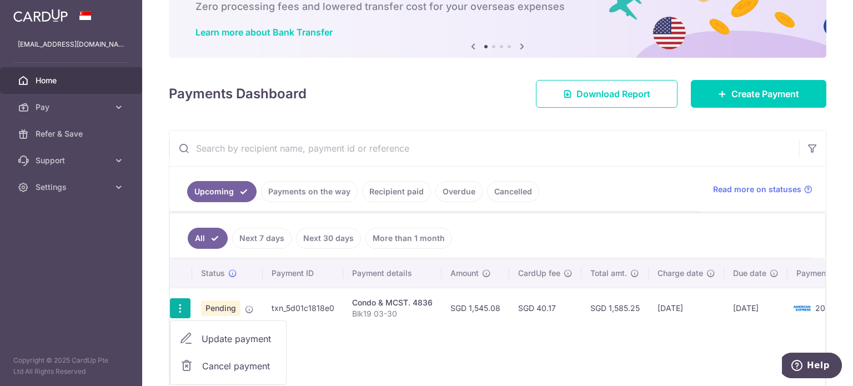
radio input "true"
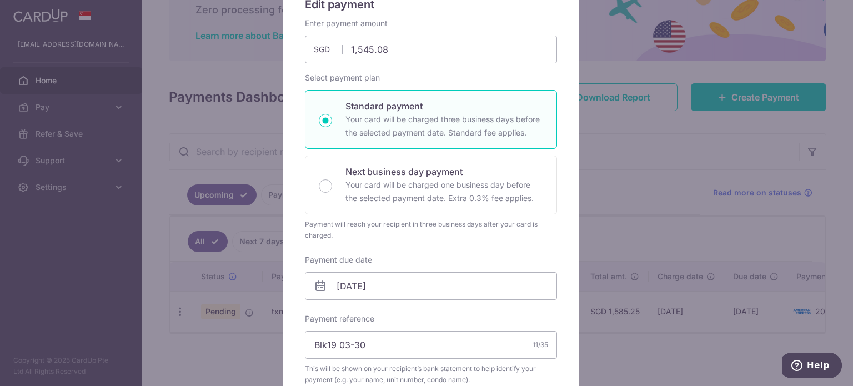
scroll to position [0, 0]
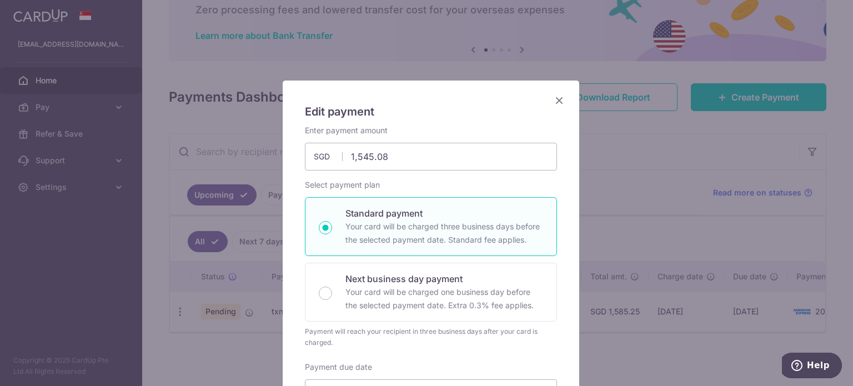
click at [554, 99] on icon "Close" at bounding box center [559, 100] width 13 height 14
